Goal: Contribute content: Contribute content

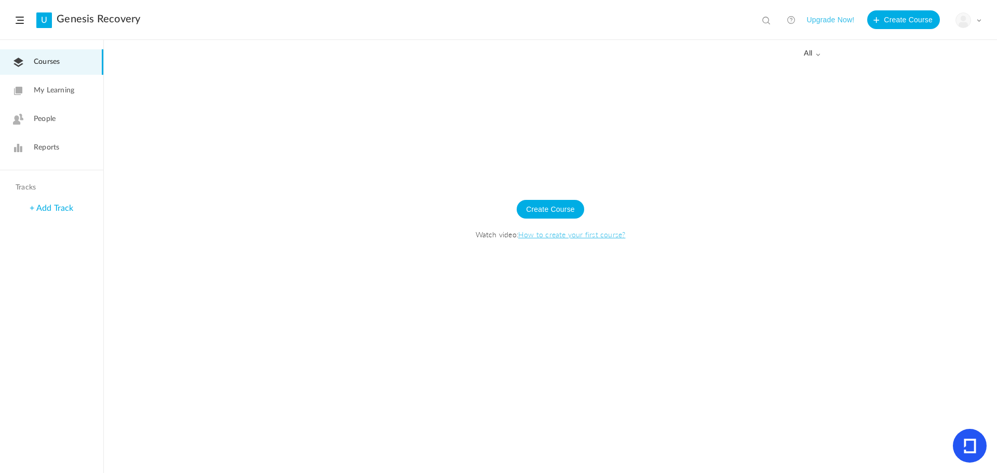
click at [62, 93] on span "My Learning" at bounding box center [54, 90] width 40 height 11
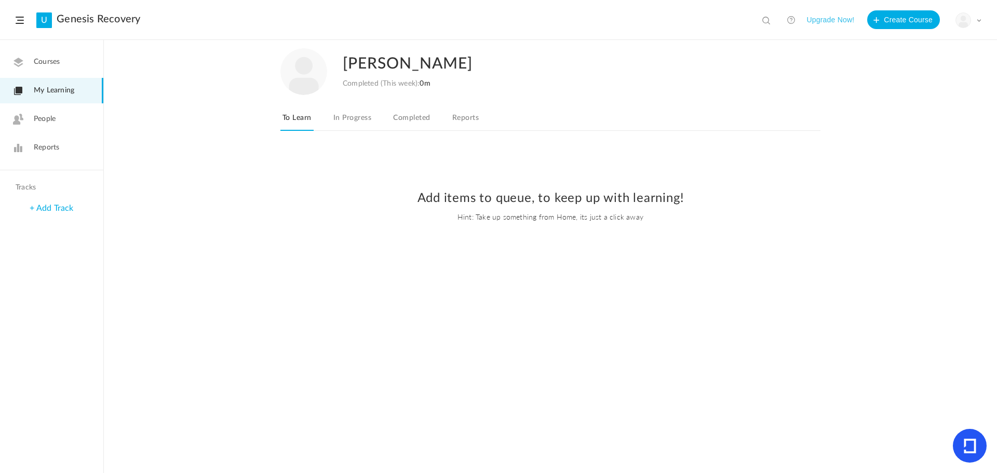
click at [47, 60] on span "Courses" at bounding box center [47, 62] width 26 height 11
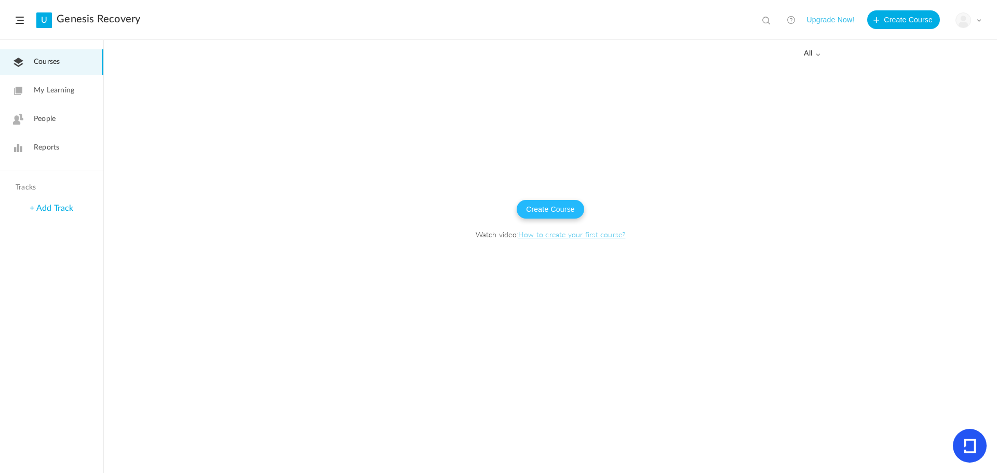
click at [556, 211] on button "Create Course" at bounding box center [550, 209] width 67 height 19
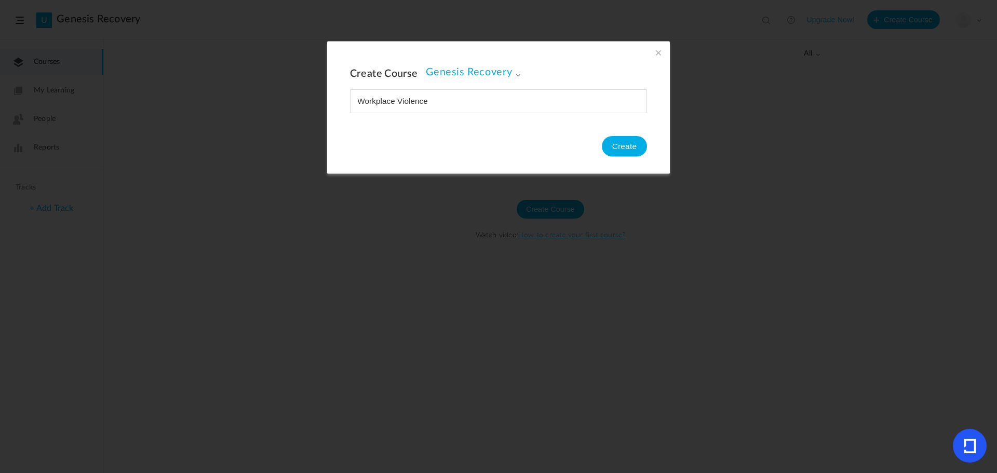
type input "Workplace Violence"
click at [629, 145] on button "Create" at bounding box center [624, 146] width 45 height 21
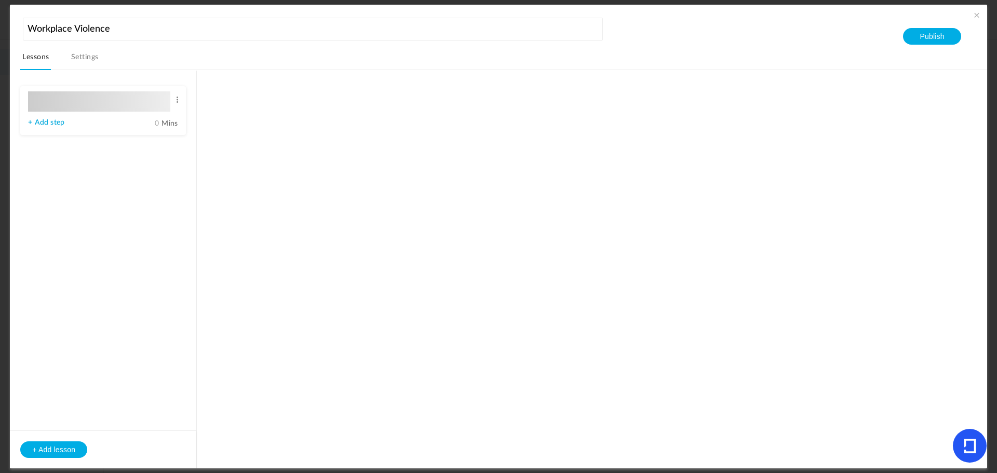
type input "Lesson 1"
type input "0"
type input "Step 1"
